Goal: Task Accomplishment & Management: Complete application form

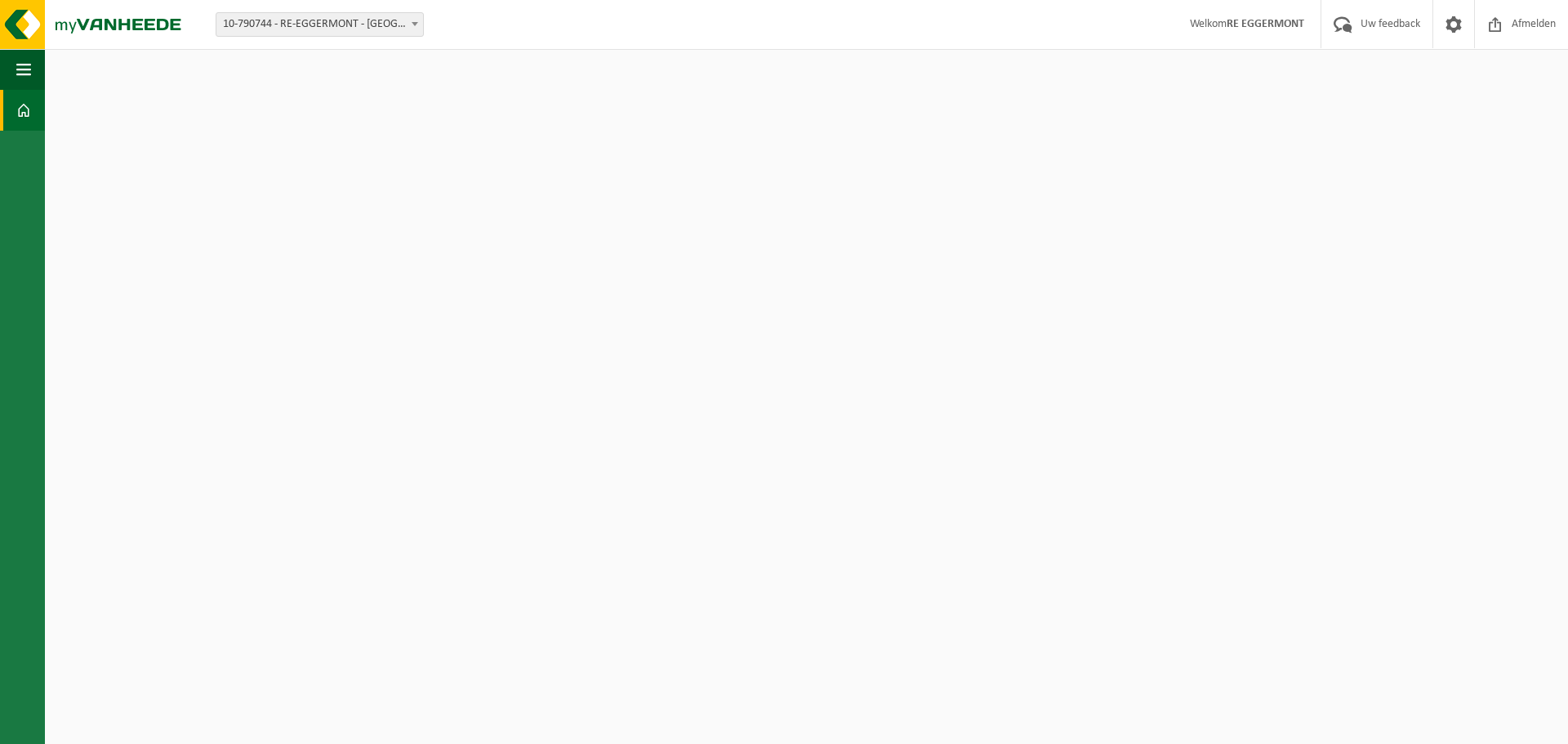
click at [340, 14] on span "10-790744 - RE-EGGERMONT - [GEOGRAPHIC_DATA]" at bounding box center [320, 25] width 207 height 23
select select "85462"
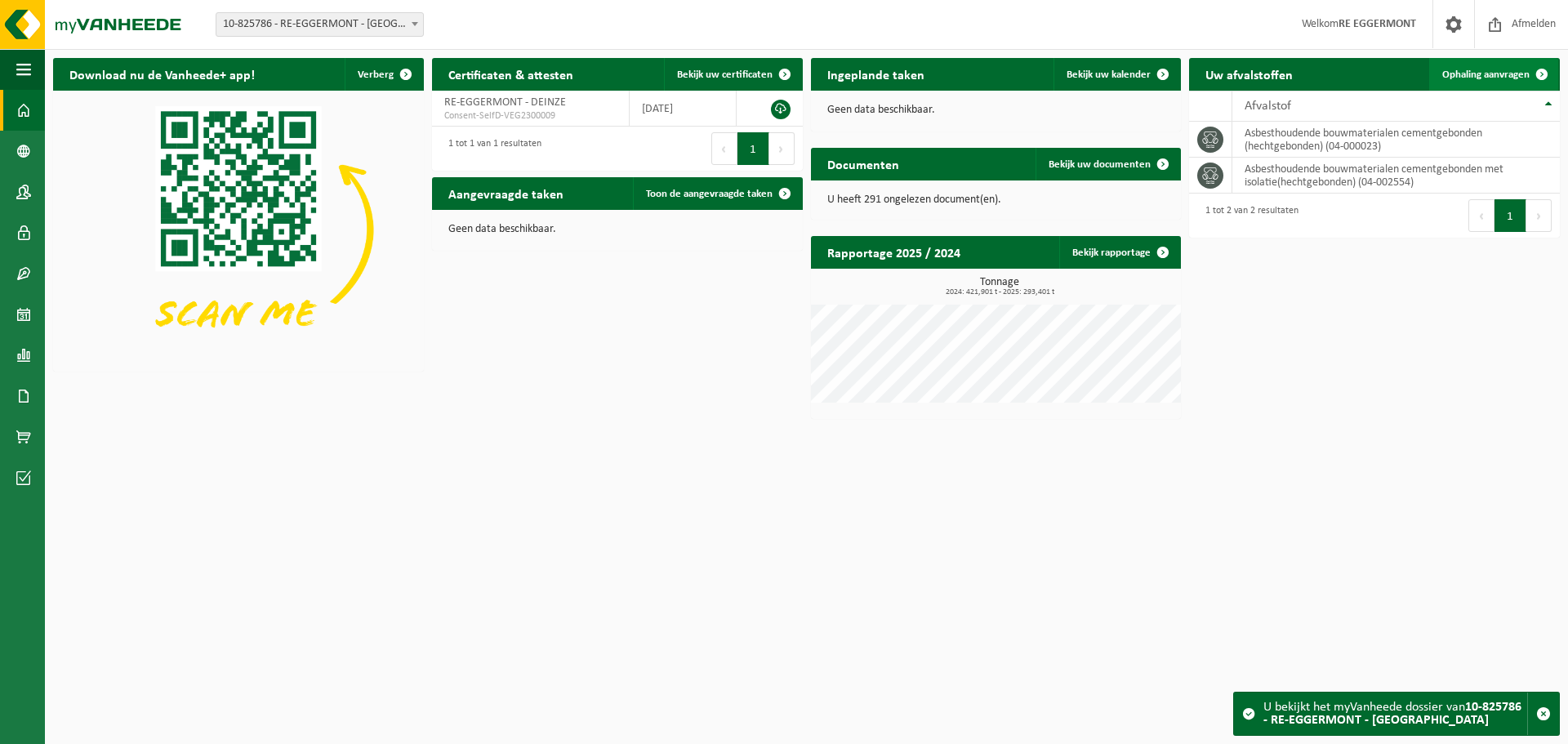
click at [1511, 71] on span "Ophaling aanvragen" at bounding box center [1486, 74] width 88 height 11
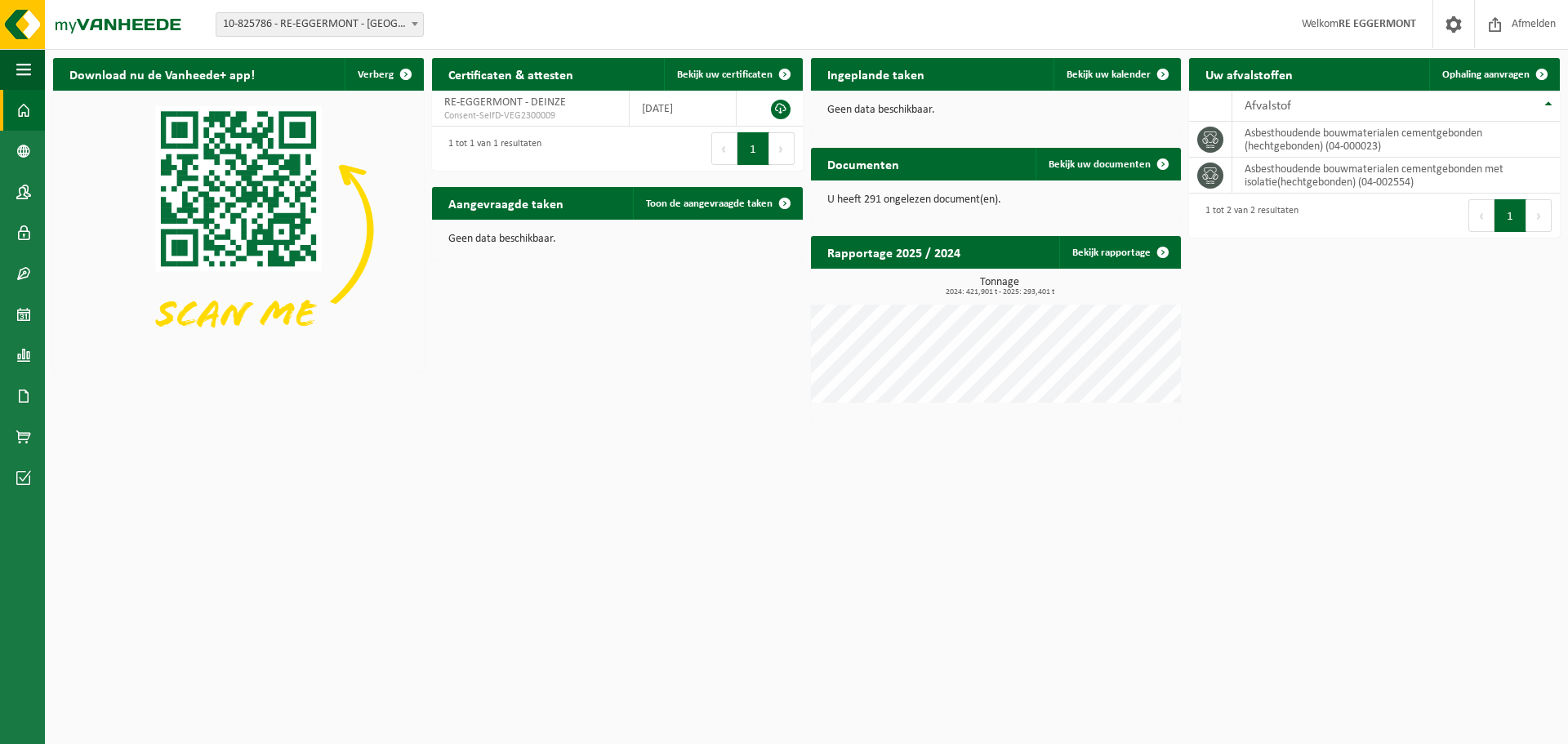
click at [342, 24] on span "10-825786 - RE-EGGERMONT - [GEOGRAPHIC_DATA]" at bounding box center [320, 25] width 207 height 23
click at [1436, 139] on td "asbesthoudende bouwmaterialen cementgebonden (hechtgebonden) (04-000023)" at bounding box center [1395, 139] width 327 height 36
click at [1506, 75] on span "Ophaling aanvragen" at bounding box center [1486, 74] width 88 height 11
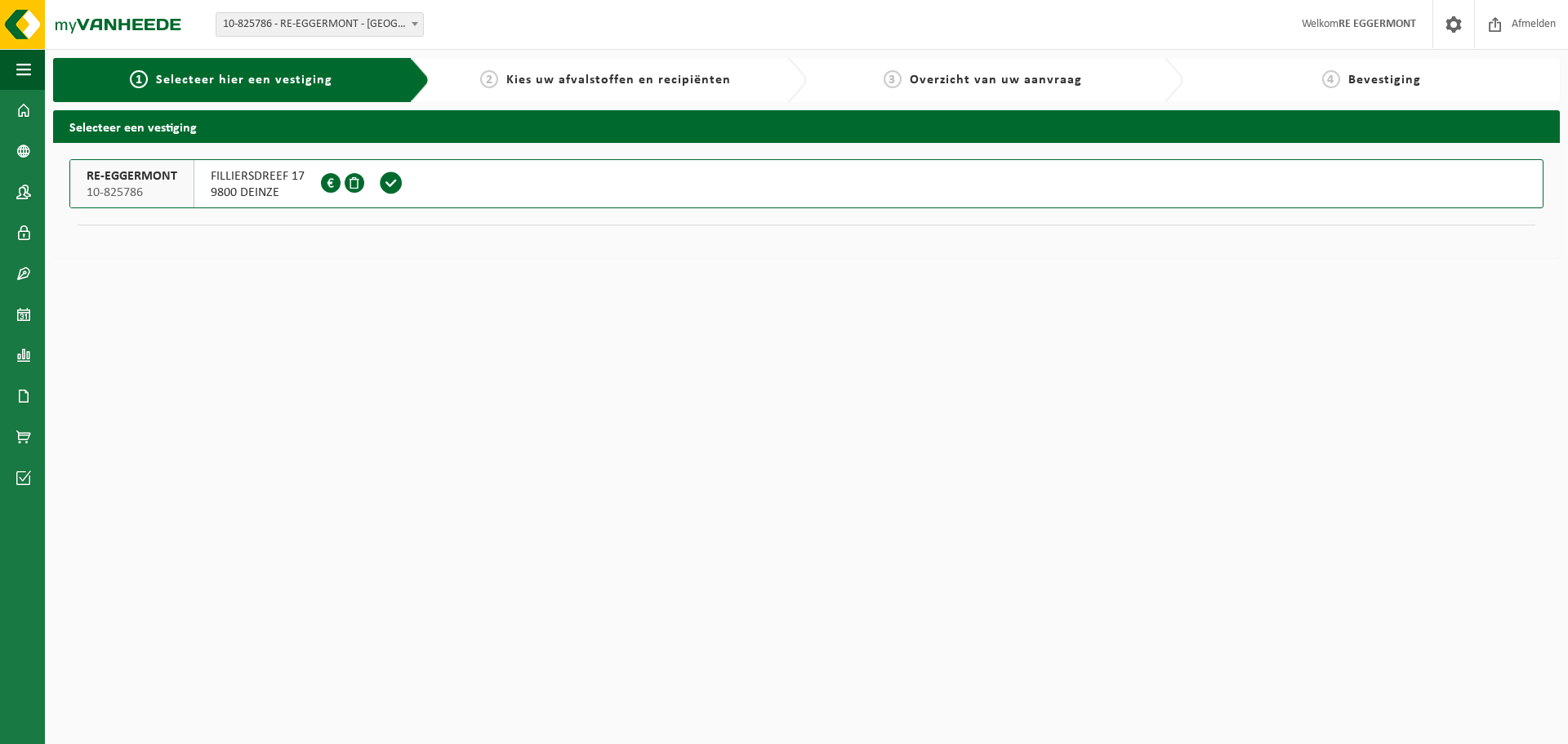
click at [476, 182] on button "RE-EGGERMONT 10-825786 FILLIERSDREEF 17 9800 DEINZE 0716.817.627" at bounding box center [806, 183] width 1474 height 49
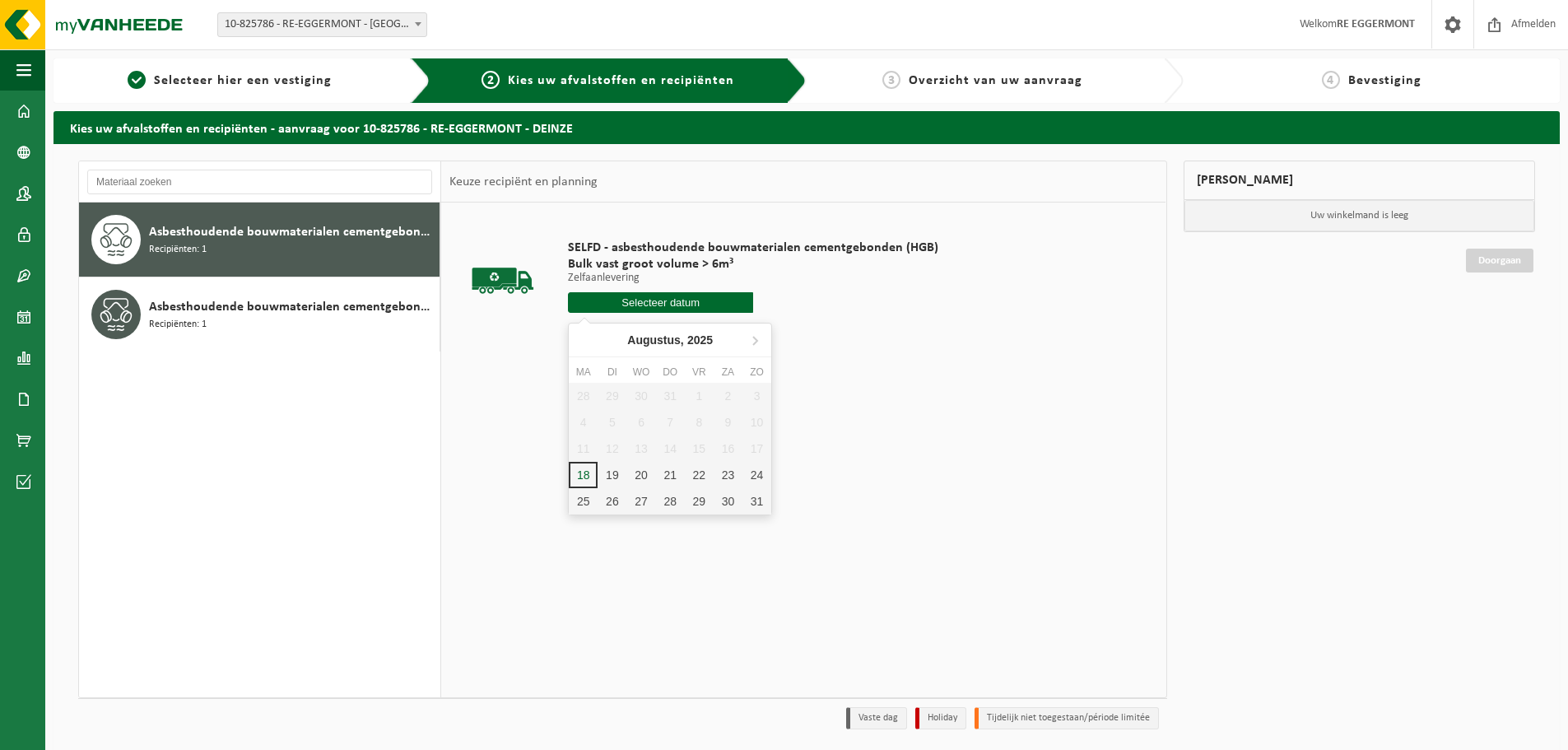
click at [680, 300] on input "text" at bounding box center [661, 302] width 185 height 20
click at [579, 469] on div "18" at bounding box center [583, 475] width 29 height 26
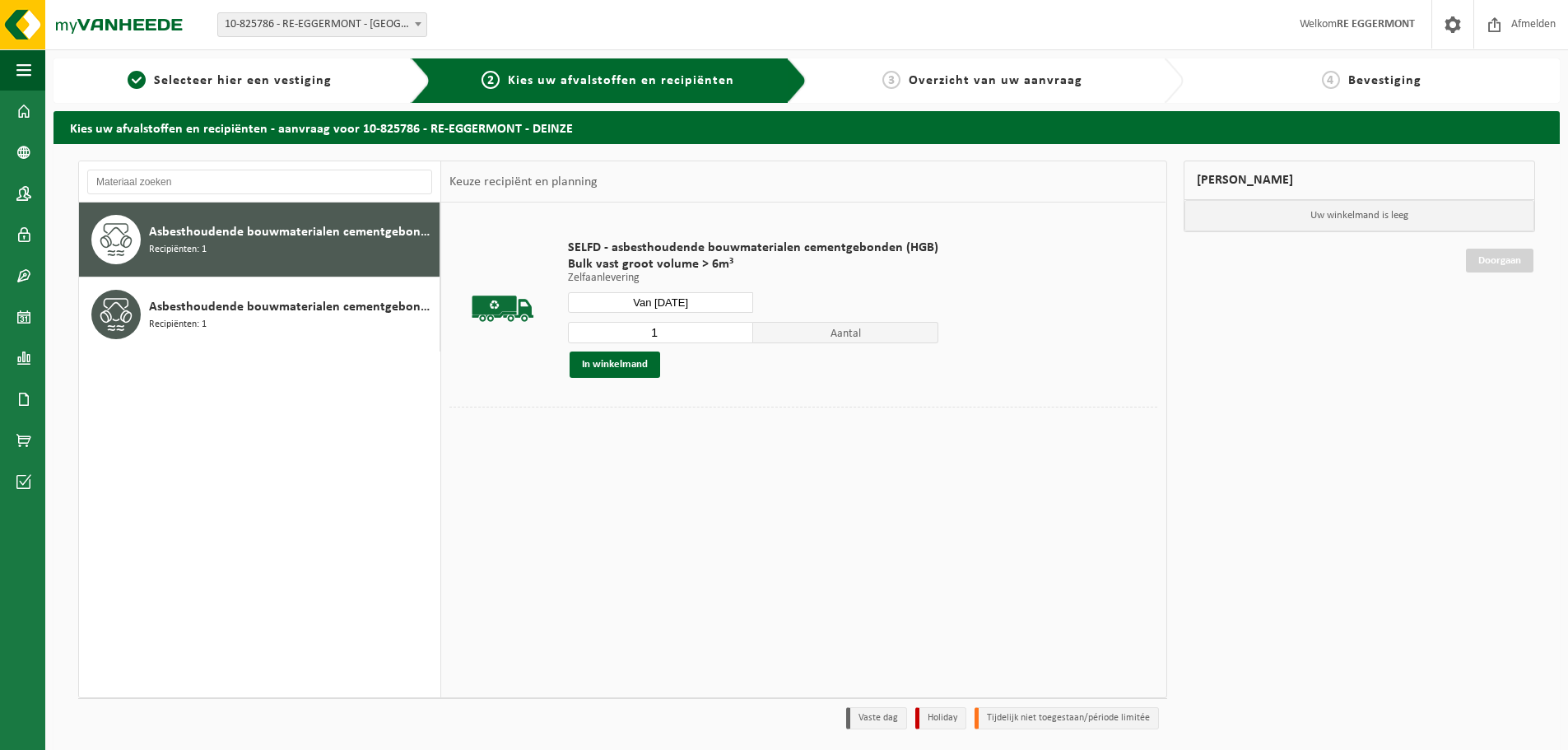
click at [708, 298] on input "Van 2025-08-18" at bounding box center [661, 302] width 185 height 20
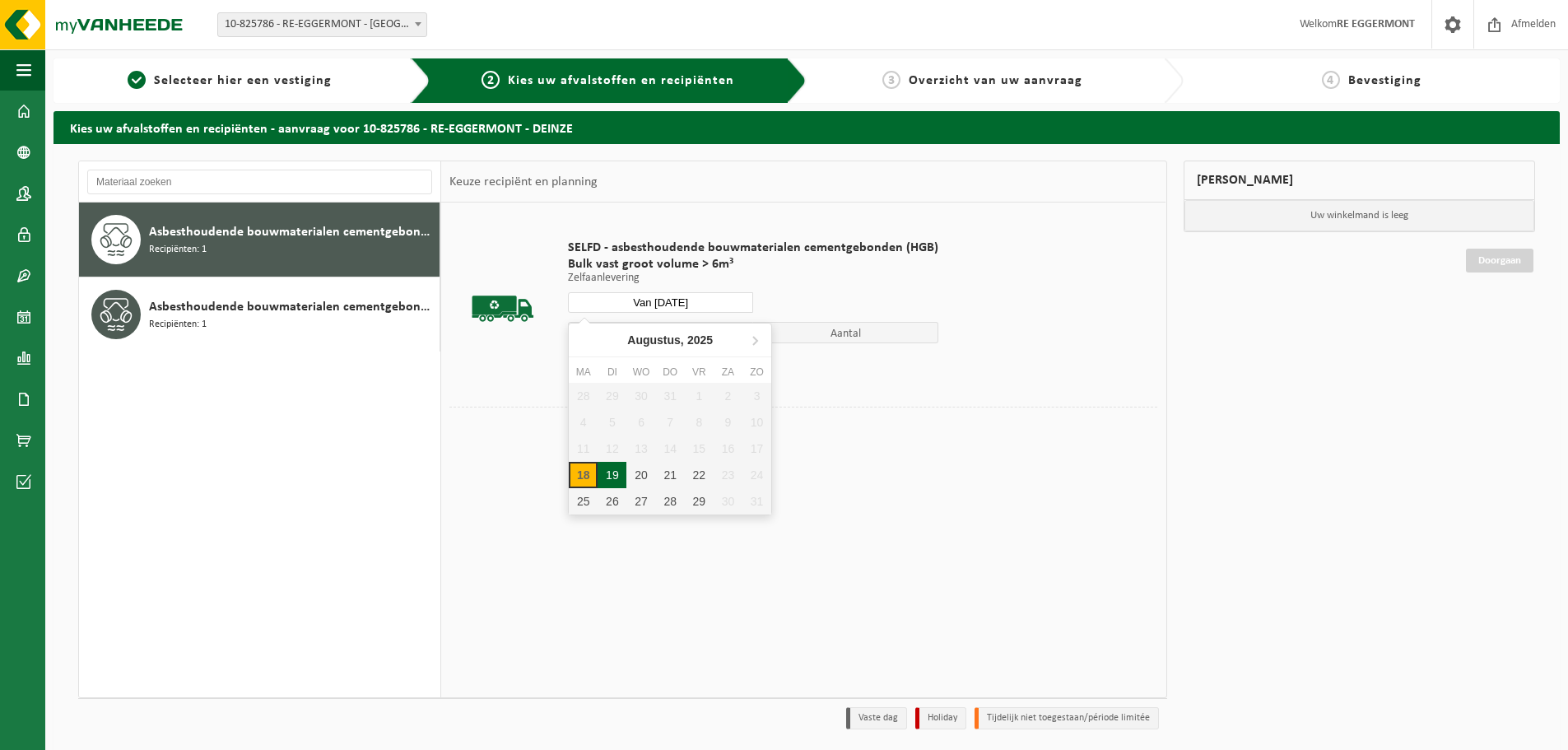
drag, startPoint x: 616, startPoint y: 475, endPoint x: 642, endPoint y: 386, distance: 92.7
click at [616, 476] on div "19" at bounding box center [612, 475] width 29 height 26
type input "Van 2025-08-19"
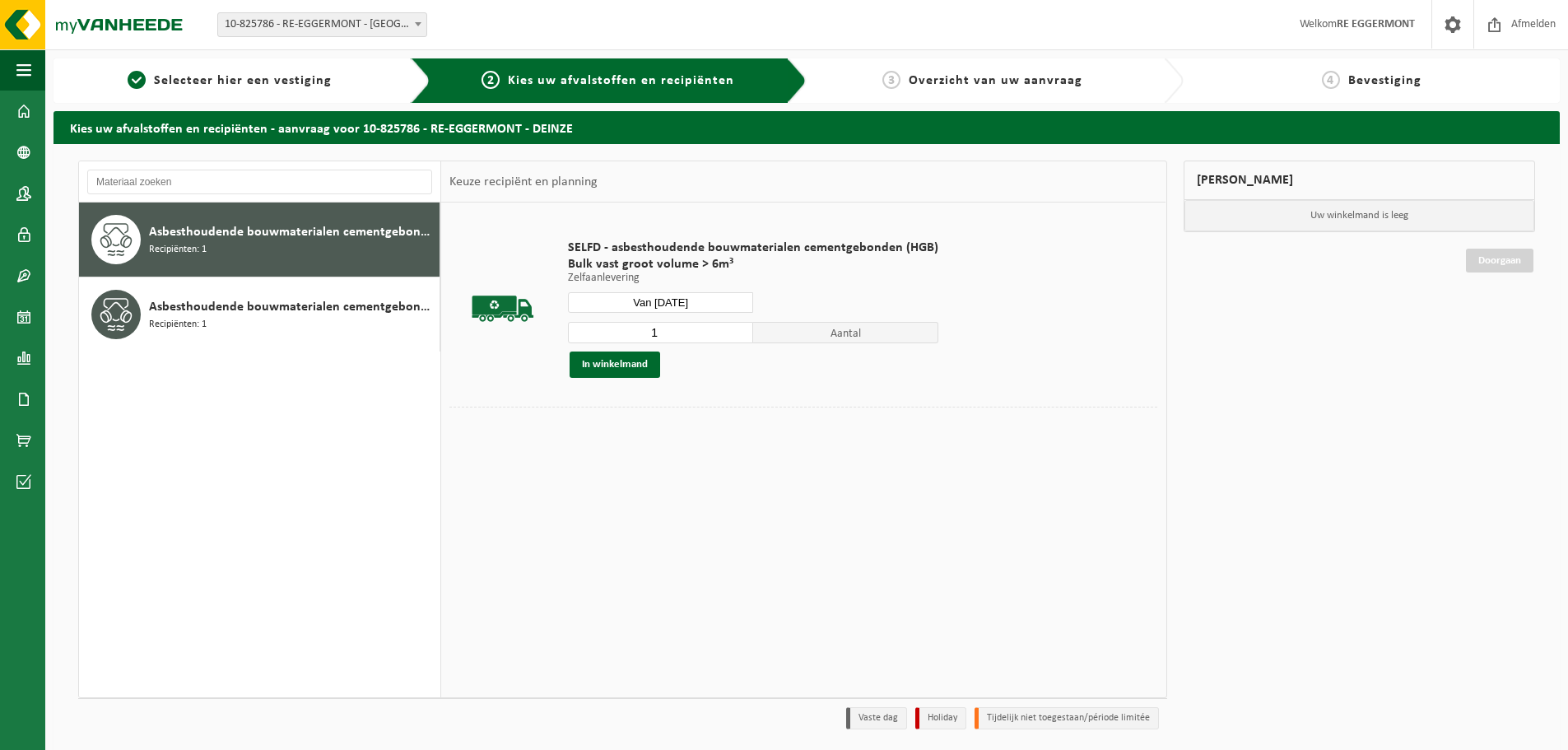
click at [736, 325] on input "1" at bounding box center [661, 333] width 185 height 21
click at [740, 325] on input "1" at bounding box center [661, 333] width 185 height 21
type input "2"
click at [731, 327] on input "2" at bounding box center [661, 333] width 185 height 21
click at [626, 376] on button "In winkelmand" at bounding box center [614, 364] width 91 height 26
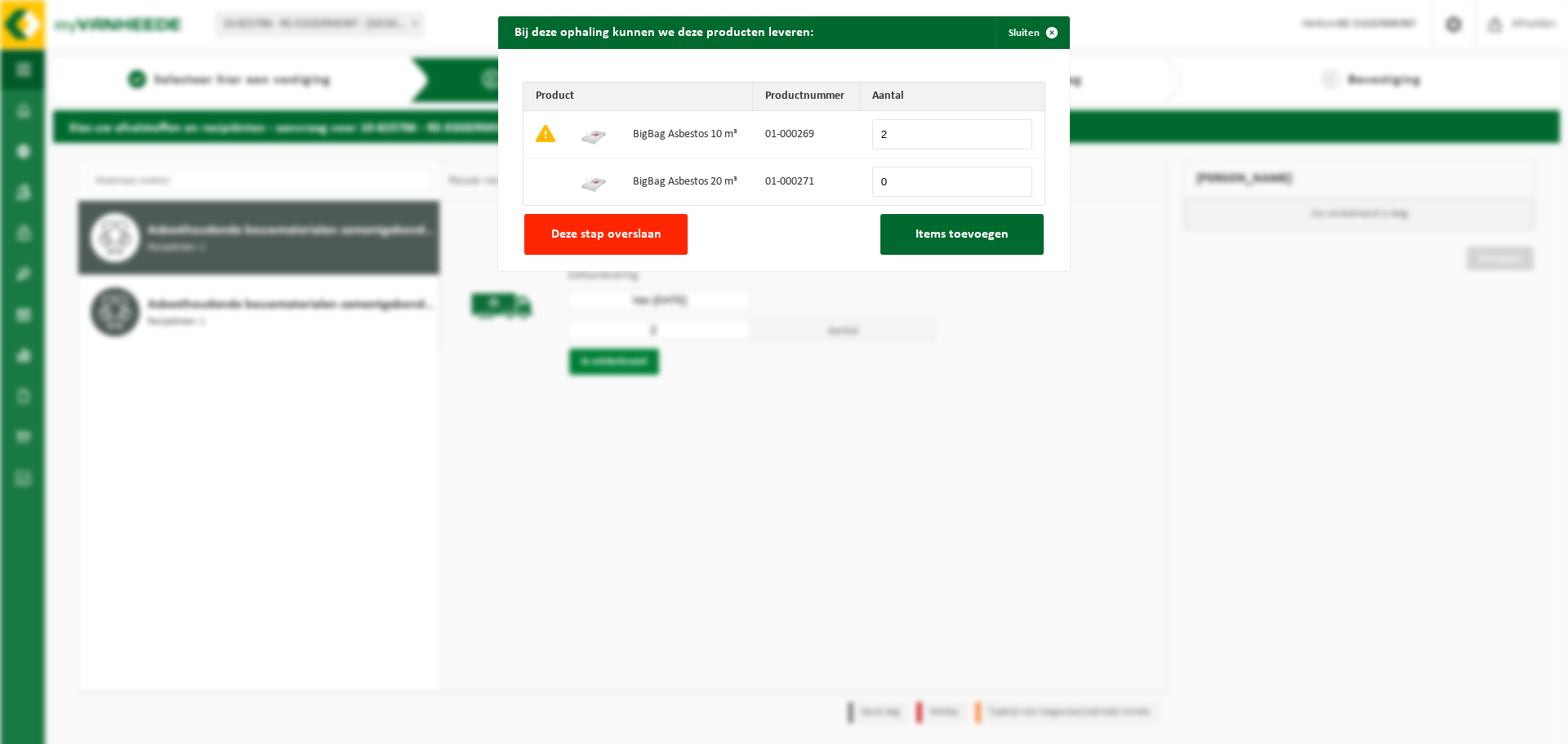
click at [618, 360] on div "Bij deze ophaling kunnen we deze producten leveren: Sluiten Product Productnumm…" at bounding box center [784, 372] width 1568 height 744
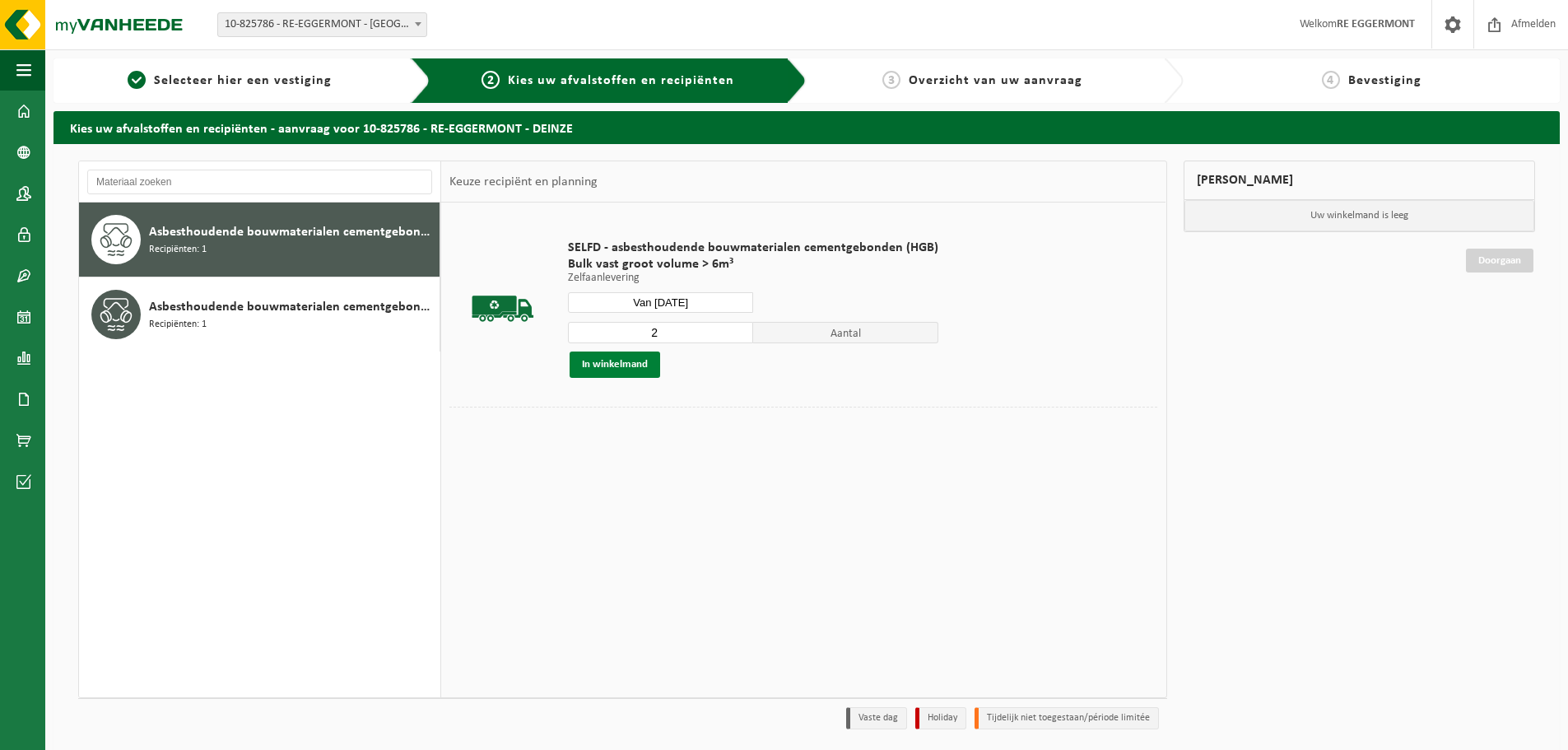
click at [635, 359] on button "In winkelmand" at bounding box center [614, 364] width 91 height 26
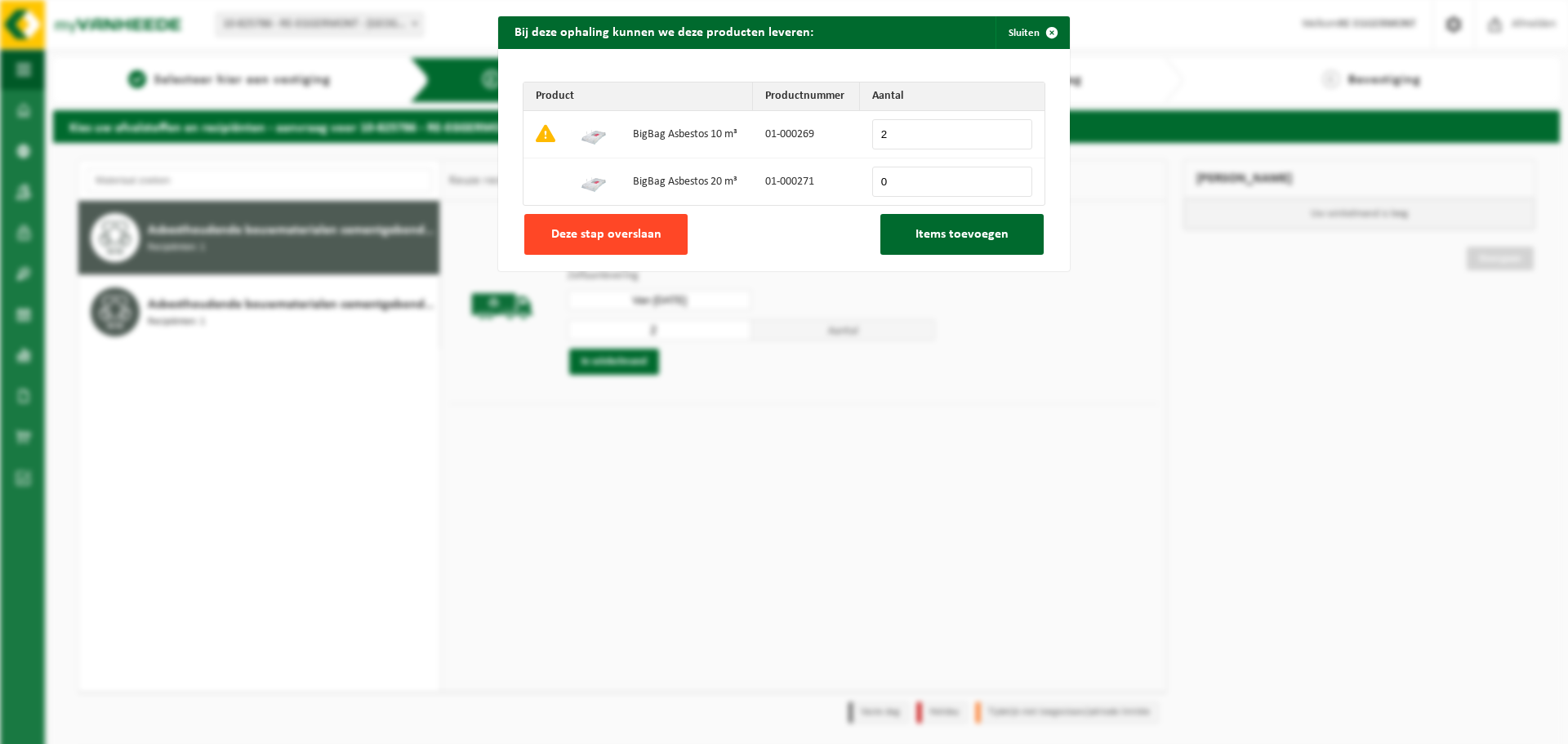
click at [619, 235] on span "Deze stap overslaan" at bounding box center [606, 234] width 110 height 14
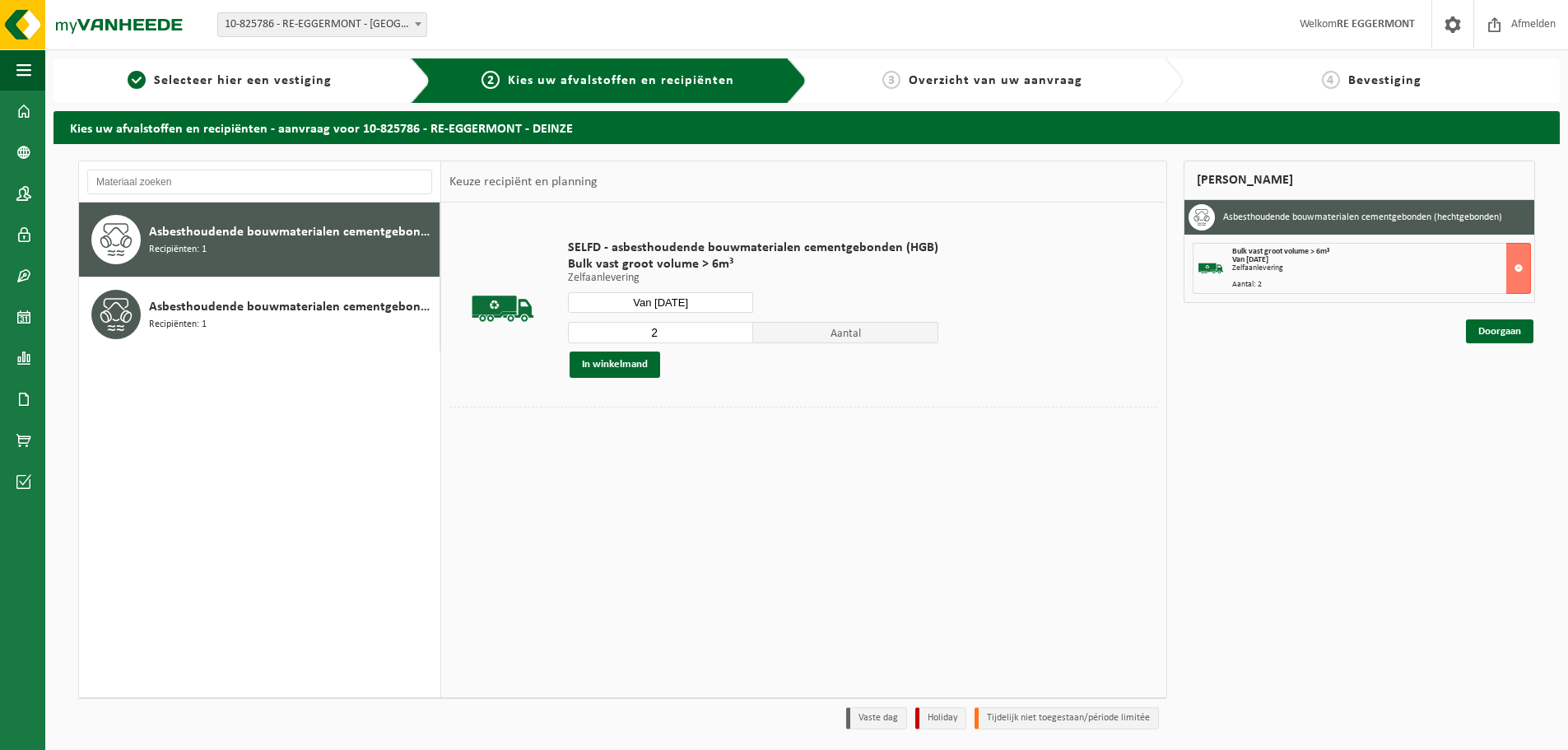
drag, startPoint x: 1530, startPoint y: 334, endPoint x: 1477, endPoint y: 350, distance: 55.4
click at [1530, 334] on link "Doorgaan" at bounding box center [1499, 331] width 67 height 24
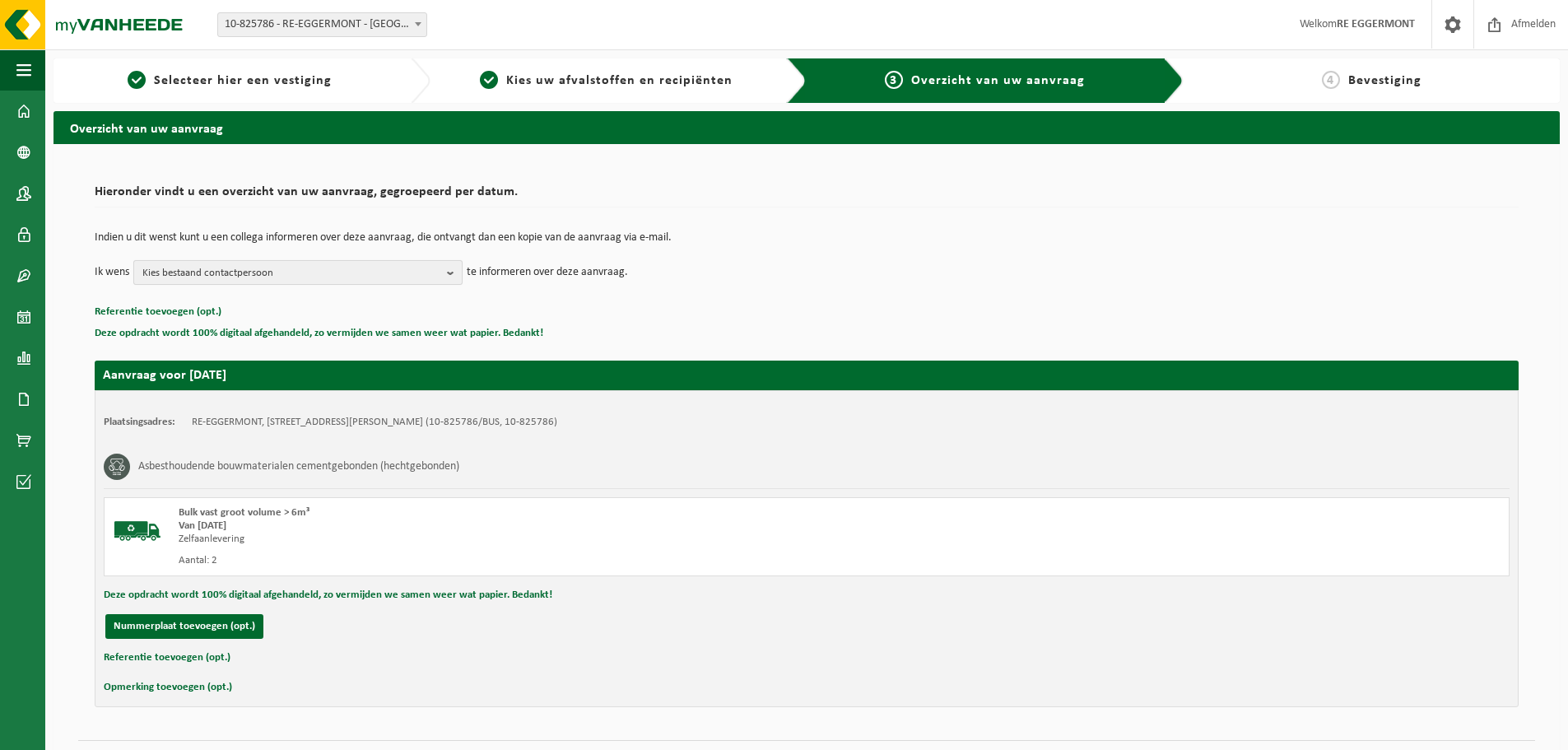
click at [219, 281] on span "Kies bestaand contactpersoon" at bounding box center [291, 272] width 298 height 24
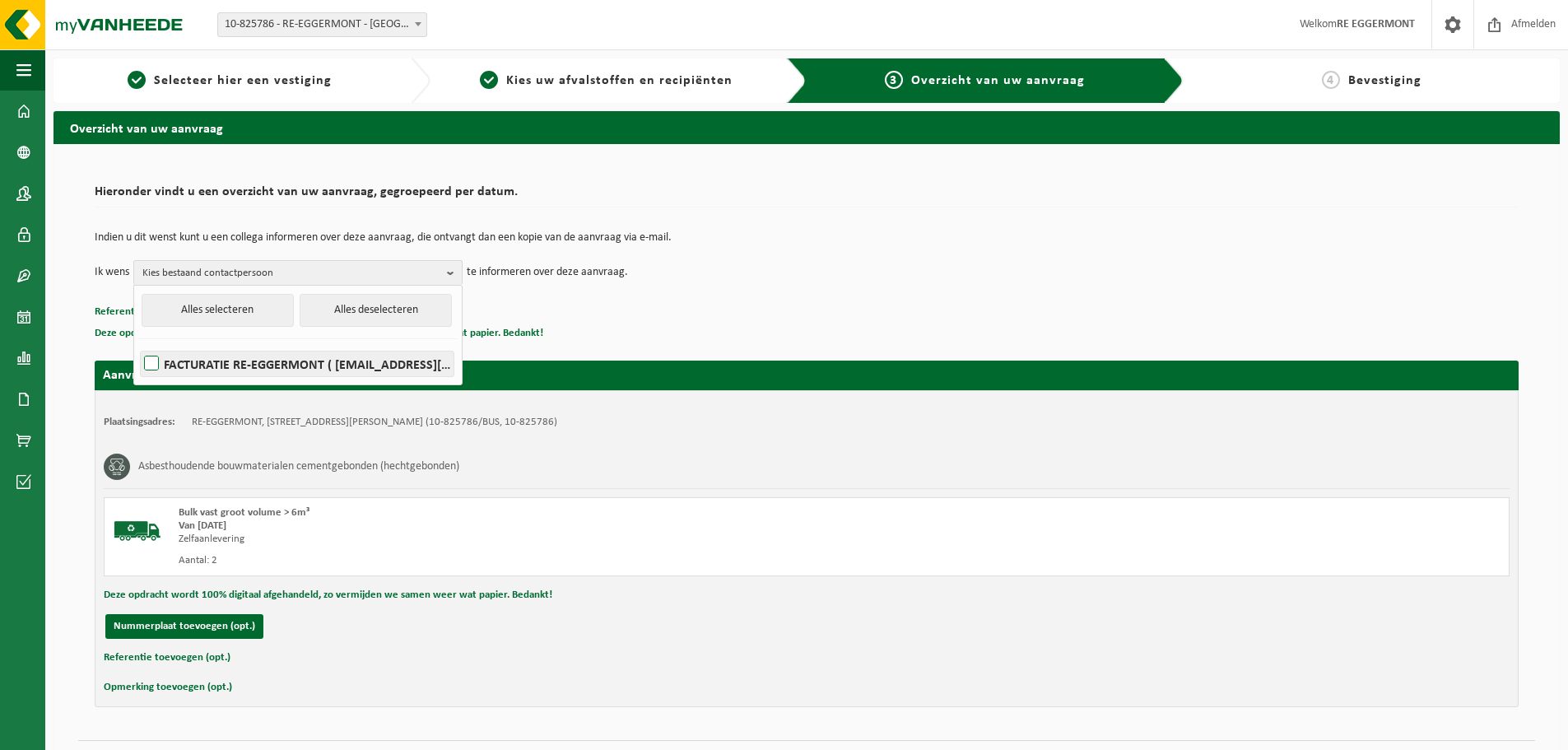
click at [173, 373] on label "FACTURATIE RE-EGGERMONT ( facturatie@re-eggermont.be )" at bounding box center [297, 363] width 312 height 24
click at [138, 343] on input "FACTURATIE RE-EGGERMONT ( facturatie@re-eggermont.be )" at bounding box center [137, 342] width 1 height 1
checkbox input "true"
click at [673, 478] on div "Asbesthoudende bouwmaterialen cementgebonden (hechtgebonden)" at bounding box center [807, 467] width 1406 height 43
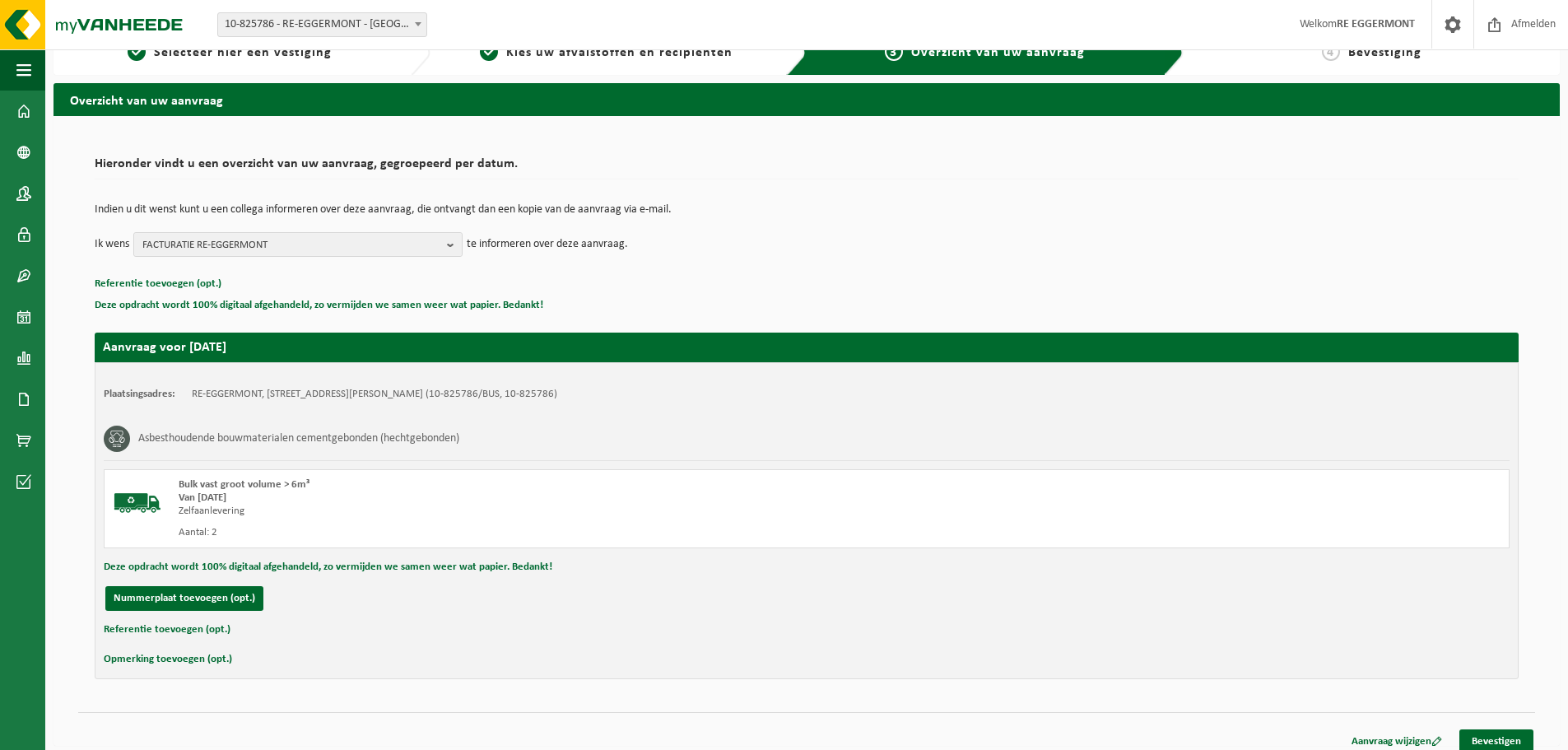
scroll to position [40, 0]
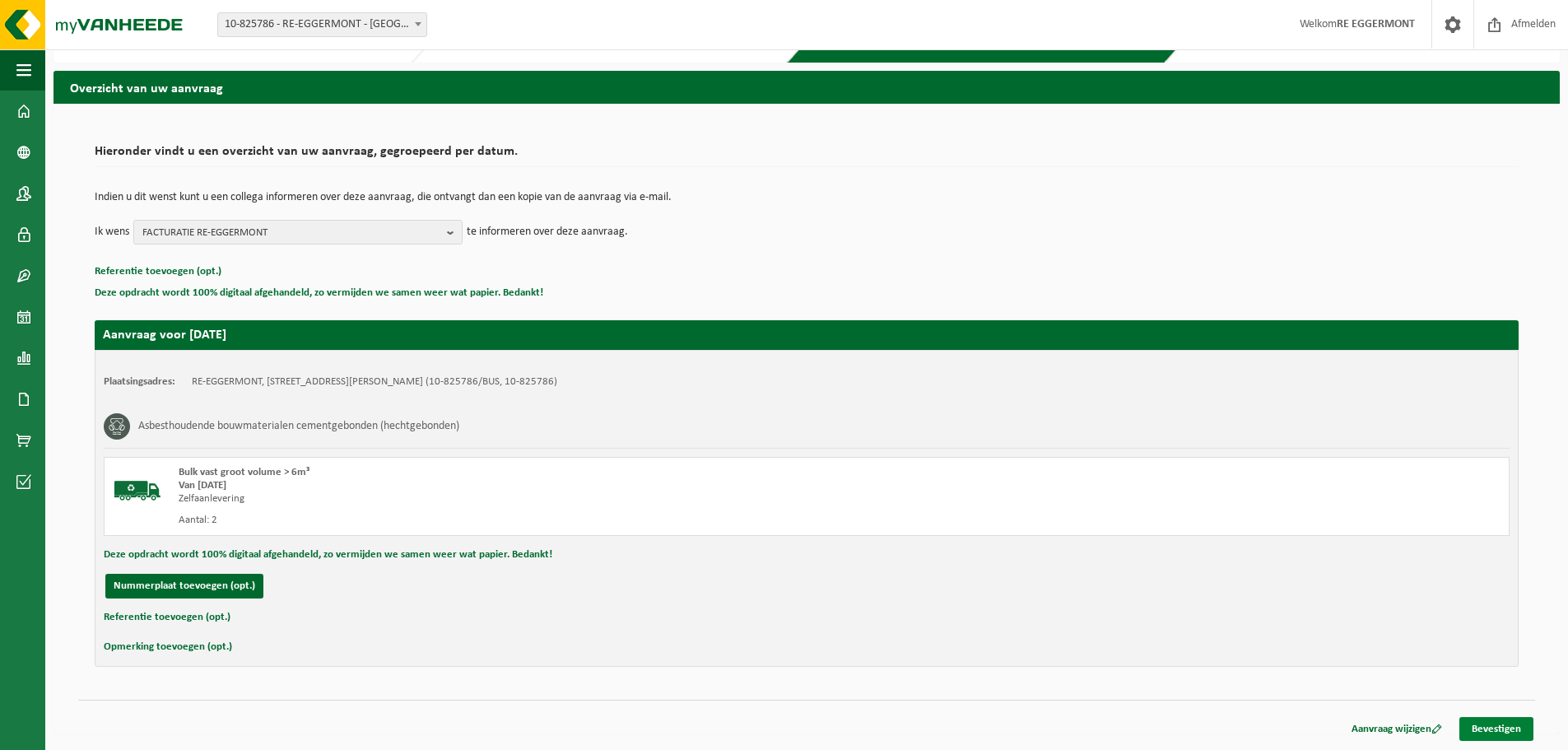
click at [1507, 721] on link "Bevestigen" at bounding box center [1497, 729] width 74 height 24
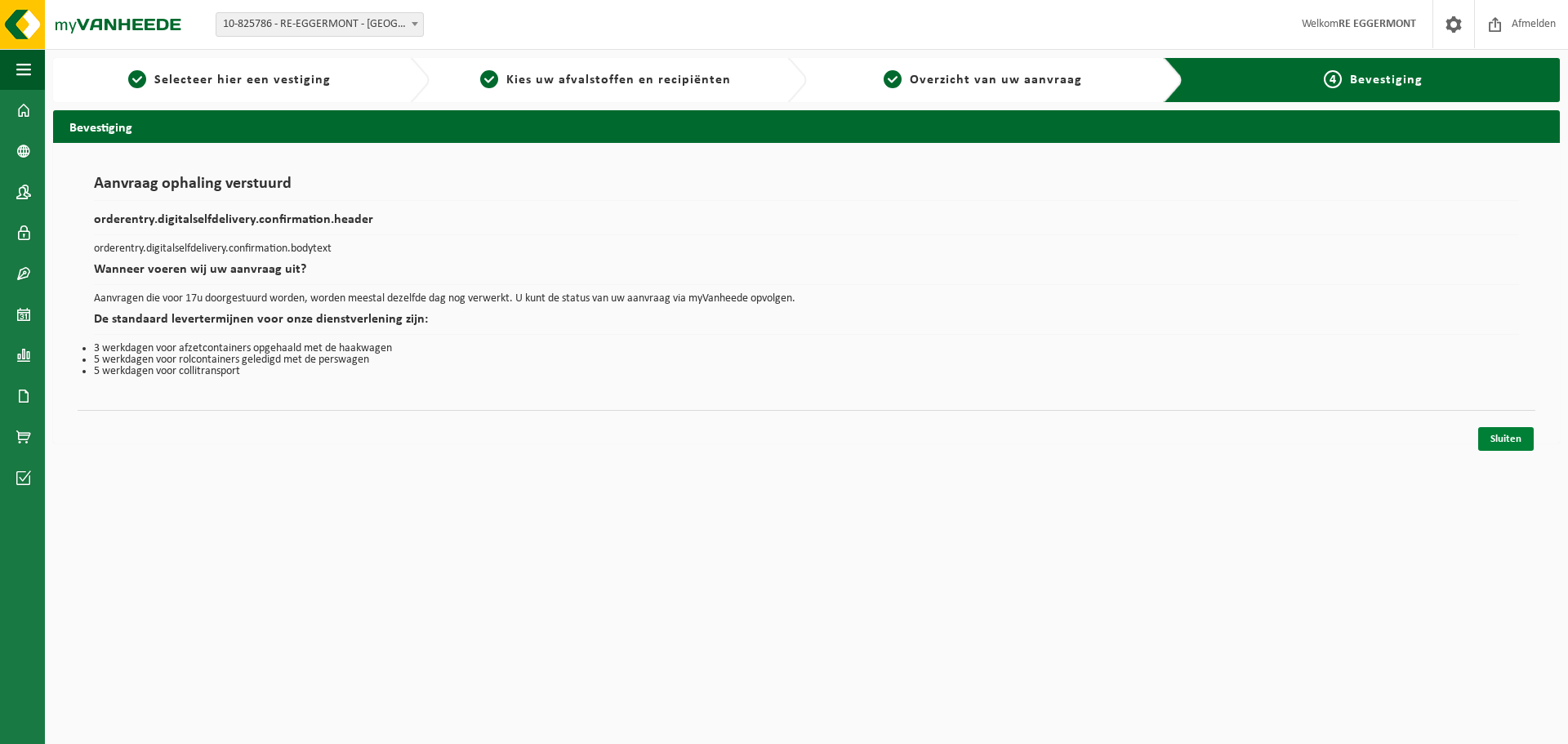
drag, startPoint x: 1526, startPoint y: 440, endPoint x: 1458, endPoint y: 453, distance: 69.2
click at [1525, 440] on link "Sluiten" at bounding box center [1506, 438] width 56 height 24
